Goal: Entertainment & Leisure: Consume media (video, audio)

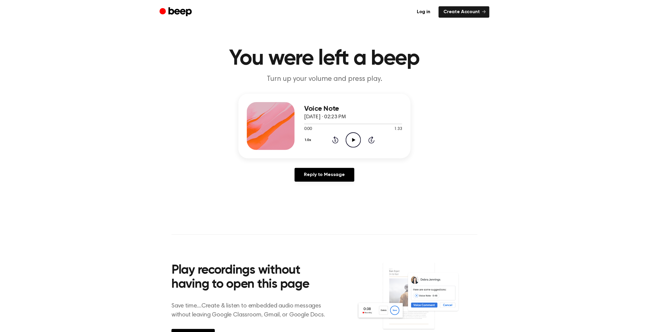
click at [351, 135] on icon "Play Audio" at bounding box center [353, 139] width 15 height 15
click at [353, 138] on icon at bounding box center [353, 140] width 3 height 4
click at [350, 138] on icon "Play Audio" at bounding box center [353, 139] width 15 height 15
click at [338, 140] on icon "Rewind 5 seconds" at bounding box center [335, 140] width 7 height 8
click at [336, 139] on icon "Rewind 5 seconds" at bounding box center [335, 140] width 7 height 8
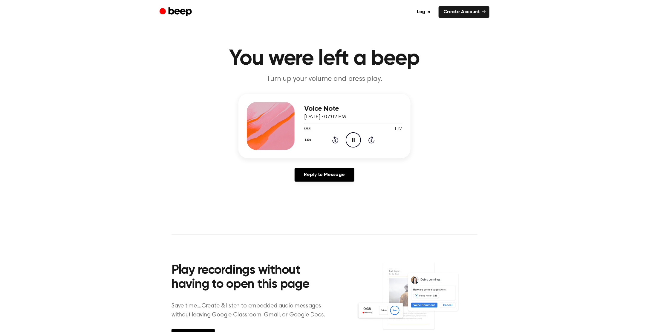
click at [358, 138] on icon "Pause Audio" at bounding box center [353, 139] width 15 height 15
click at [352, 141] on icon "Play Audio" at bounding box center [353, 139] width 15 height 15
click at [355, 140] on icon "Play Audio" at bounding box center [353, 139] width 15 height 15
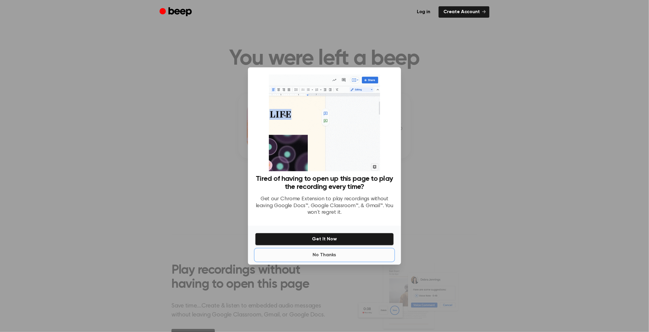
click at [321, 257] on button "No Thanks" at bounding box center [324, 255] width 139 height 12
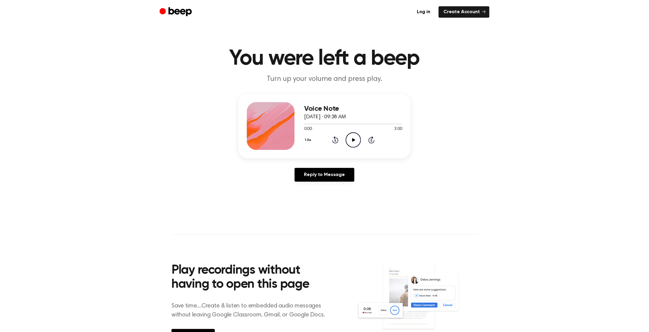
click at [355, 139] on icon "Play Audio" at bounding box center [353, 139] width 15 height 15
click at [348, 137] on icon "Play Audio" at bounding box center [353, 139] width 15 height 15
click at [386, 124] on div at bounding box center [353, 123] width 98 height 5
drag, startPoint x: 402, startPoint y: 123, endPoint x: 394, endPoint y: 123, distance: 8.1
click at [394, 124] on div at bounding box center [353, 124] width 98 height 1
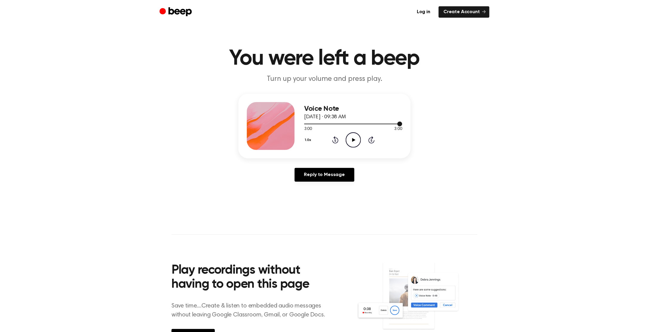
click at [391, 123] on div at bounding box center [353, 123] width 98 height 5
click at [383, 124] on div at bounding box center [353, 124] width 98 height 1
click at [334, 141] on icon "Rewind 5 seconds" at bounding box center [335, 140] width 7 height 8
click at [334, 139] on icon "Rewind 5 seconds" at bounding box center [335, 140] width 7 height 8
click at [363, 138] on div "1.0x Rewind 5 seconds Play Audio Skip 5 seconds" at bounding box center [353, 139] width 98 height 15
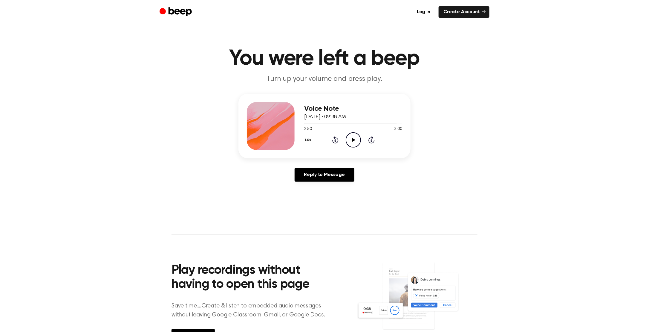
click at [356, 137] on icon "Play Audio" at bounding box center [353, 139] width 15 height 15
